Goal: Task Accomplishment & Management: Manage account settings

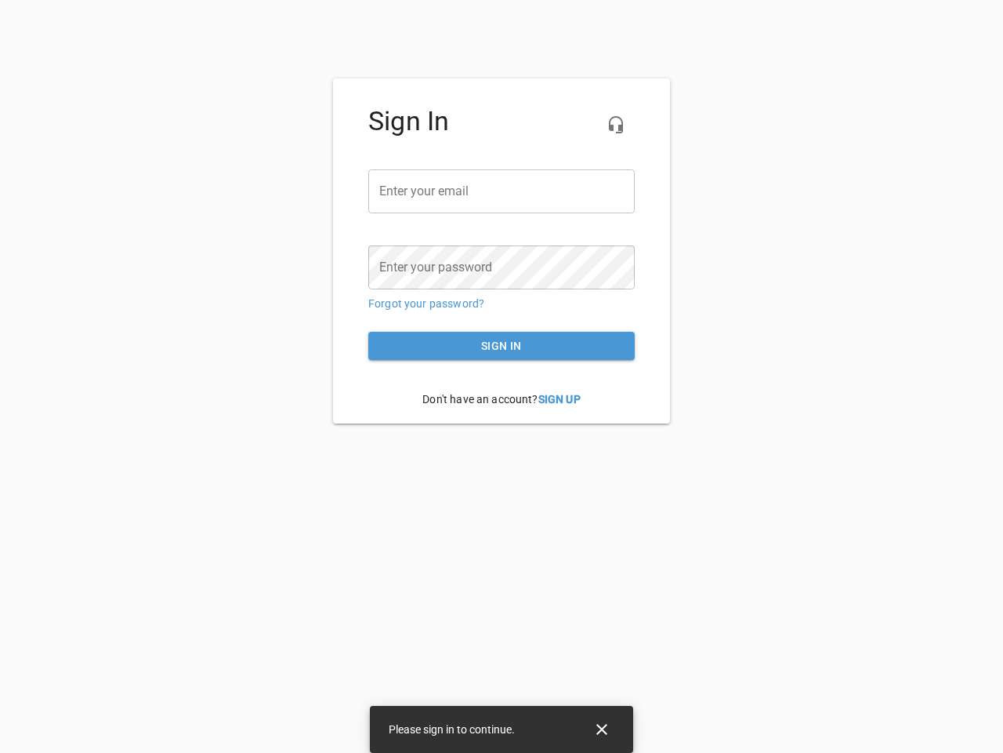
click at [616, 125] on icon "button" at bounding box center [616, 124] width 19 height 19
click at [502, 191] on input "email" at bounding box center [501, 191] width 267 height 44
click at [602, 729] on icon "Close" at bounding box center [602, 728] width 11 height 11
